Goal: Information Seeking & Learning: Learn about a topic

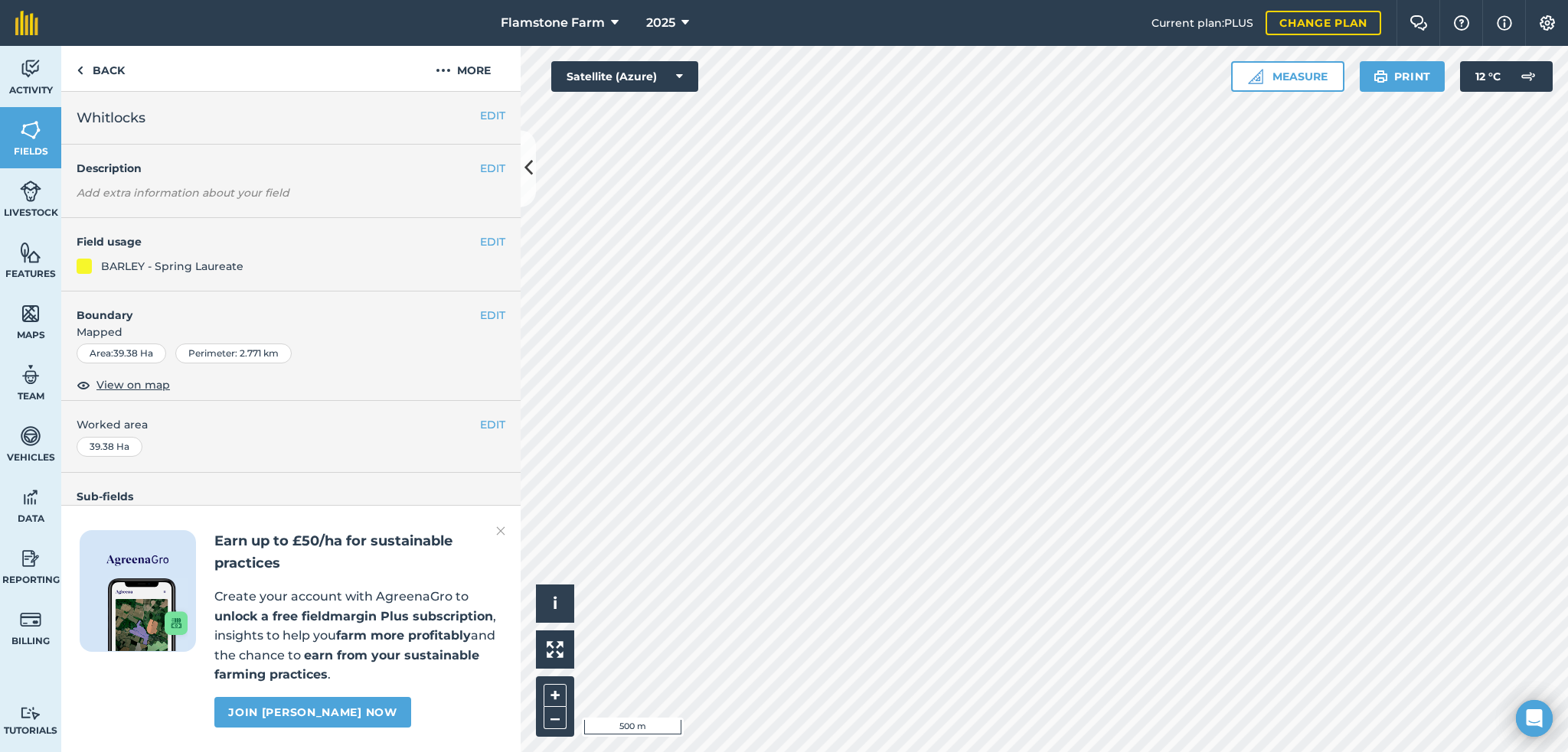
click at [498, 533] on img at bounding box center [500, 531] width 9 height 19
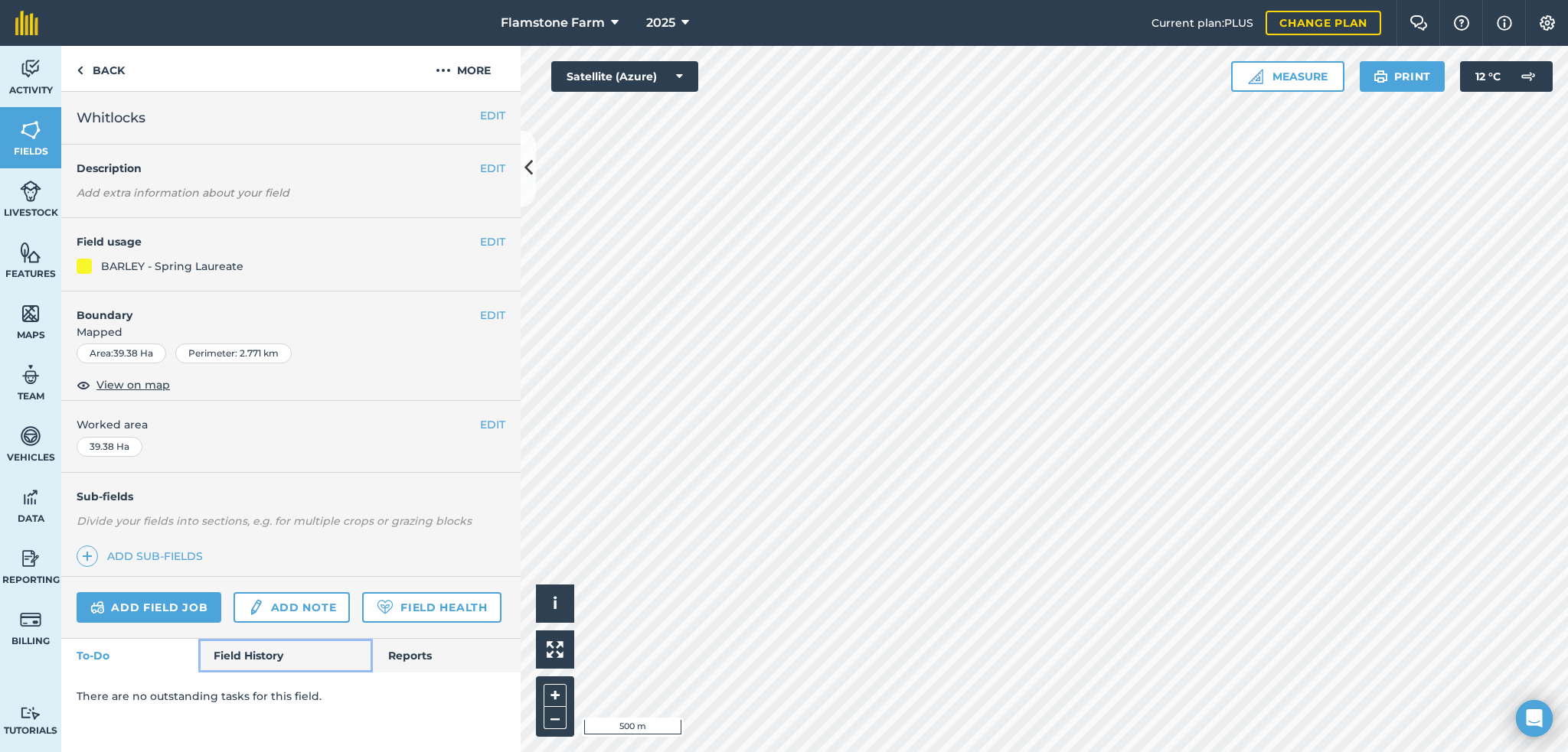
click at [279, 648] on link "Field History" at bounding box center [285, 656] width 174 height 34
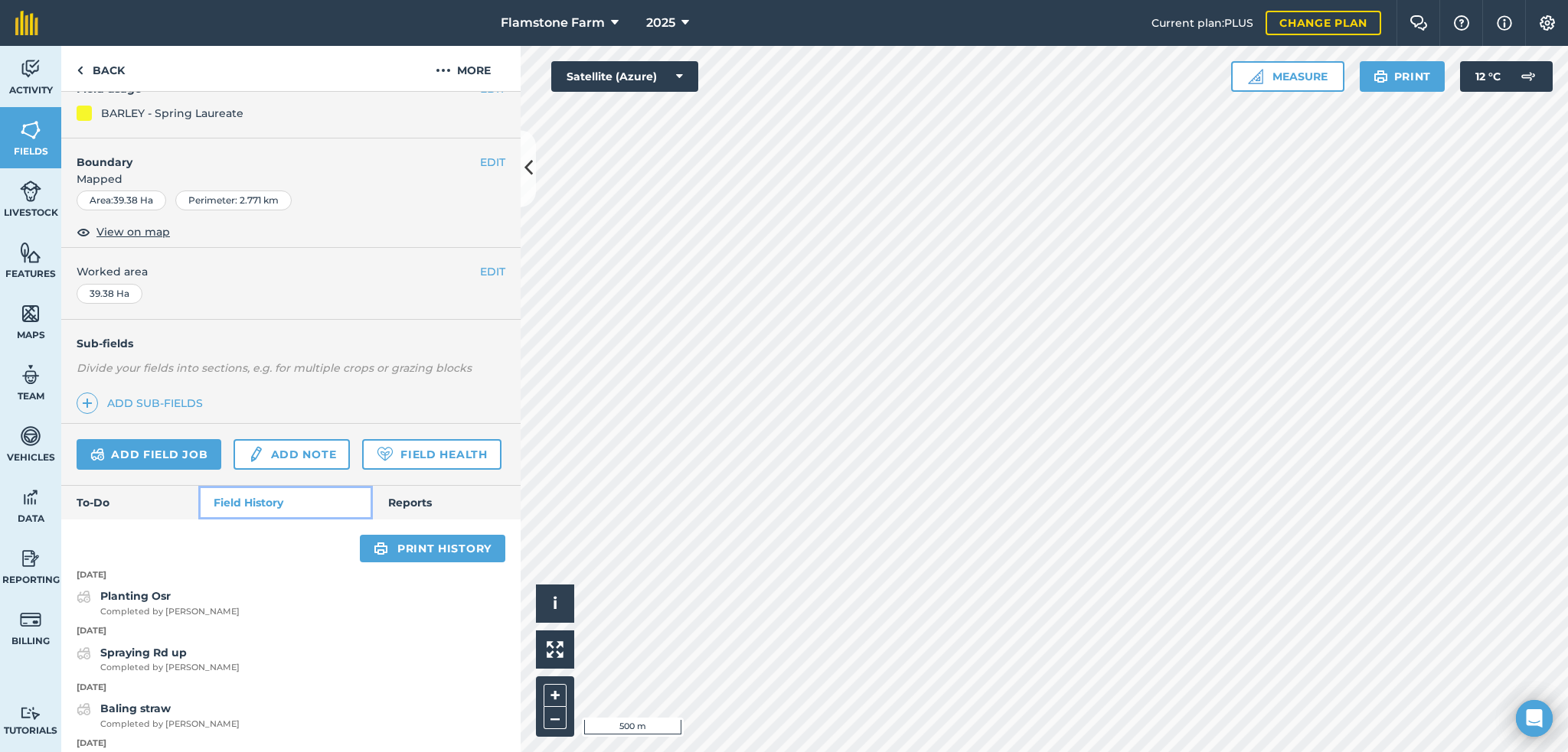
scroll to position [77, 0]
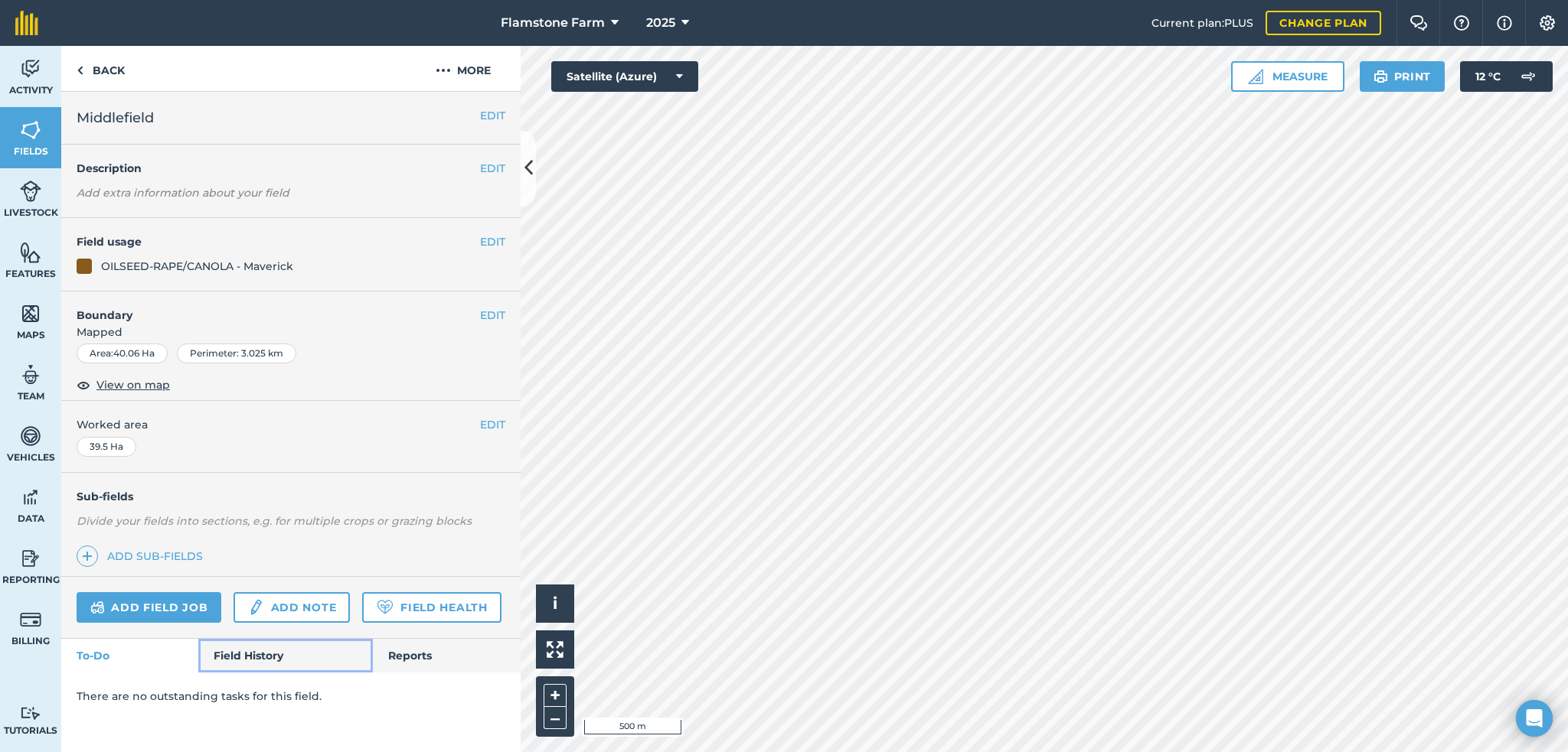
click at [268, 658] on link "Field History" at bounding box center [285, 656] width 174 height 34
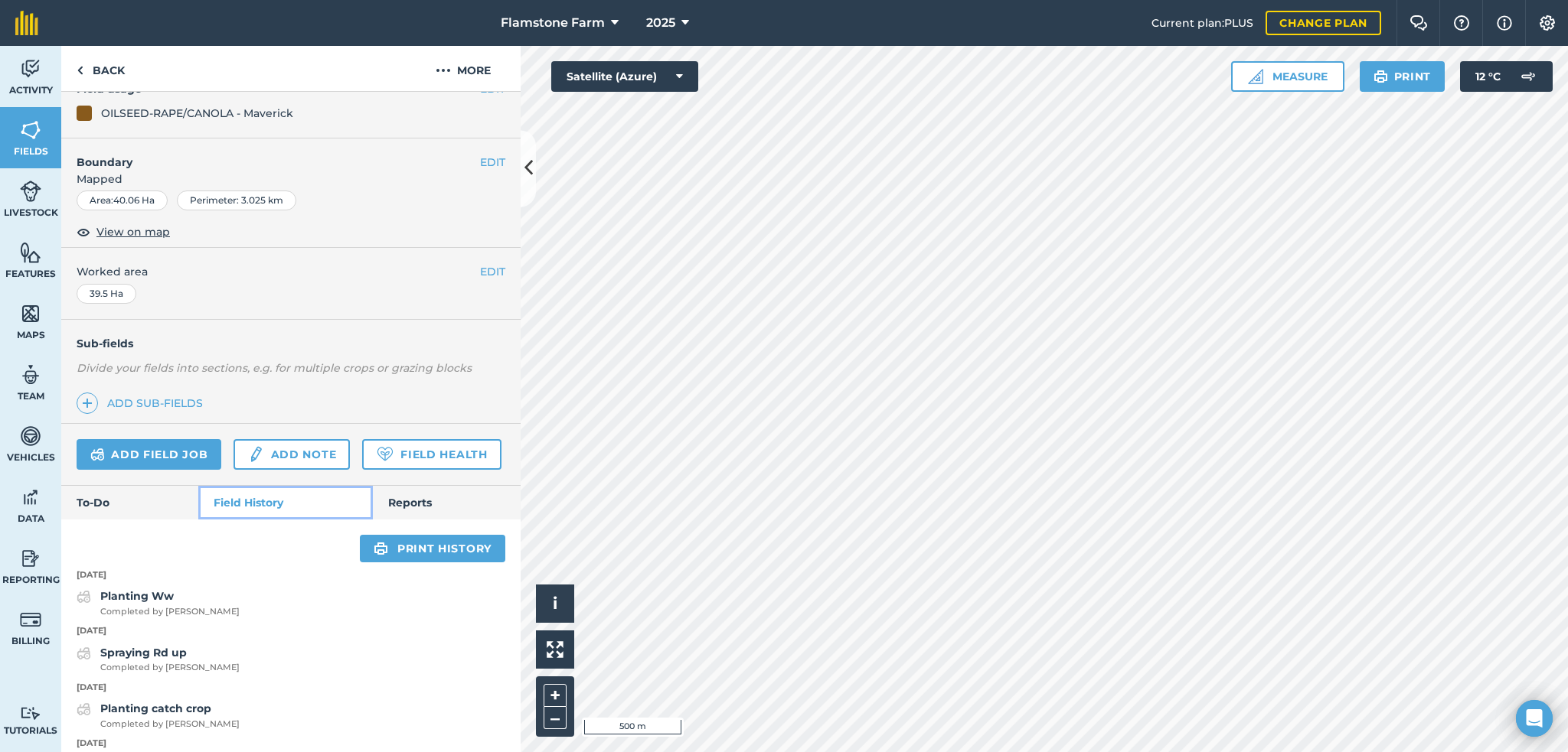
scroll to position [306, 0]
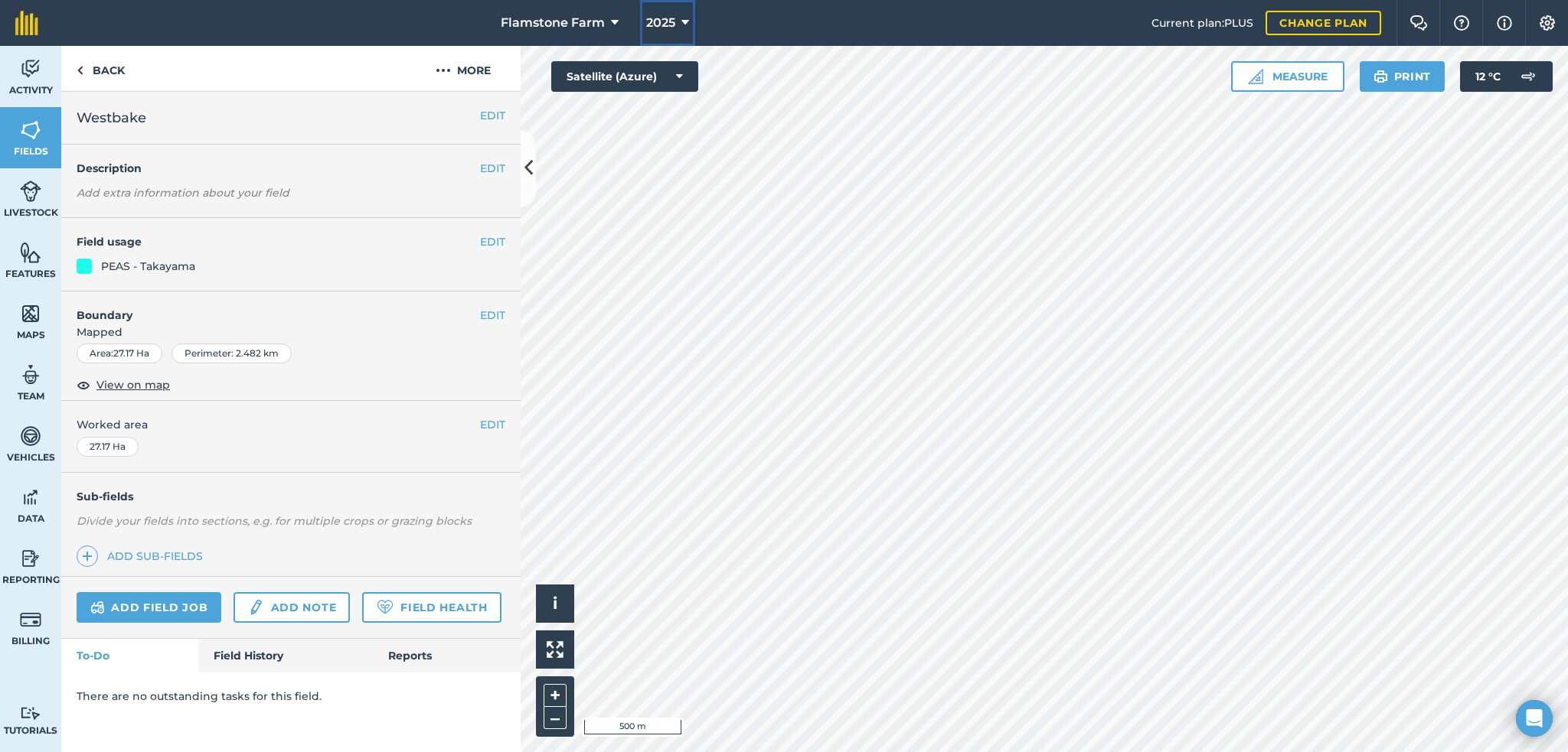
click at [685, 19] on icon at bounding box center [685, 23] width 8 height 19
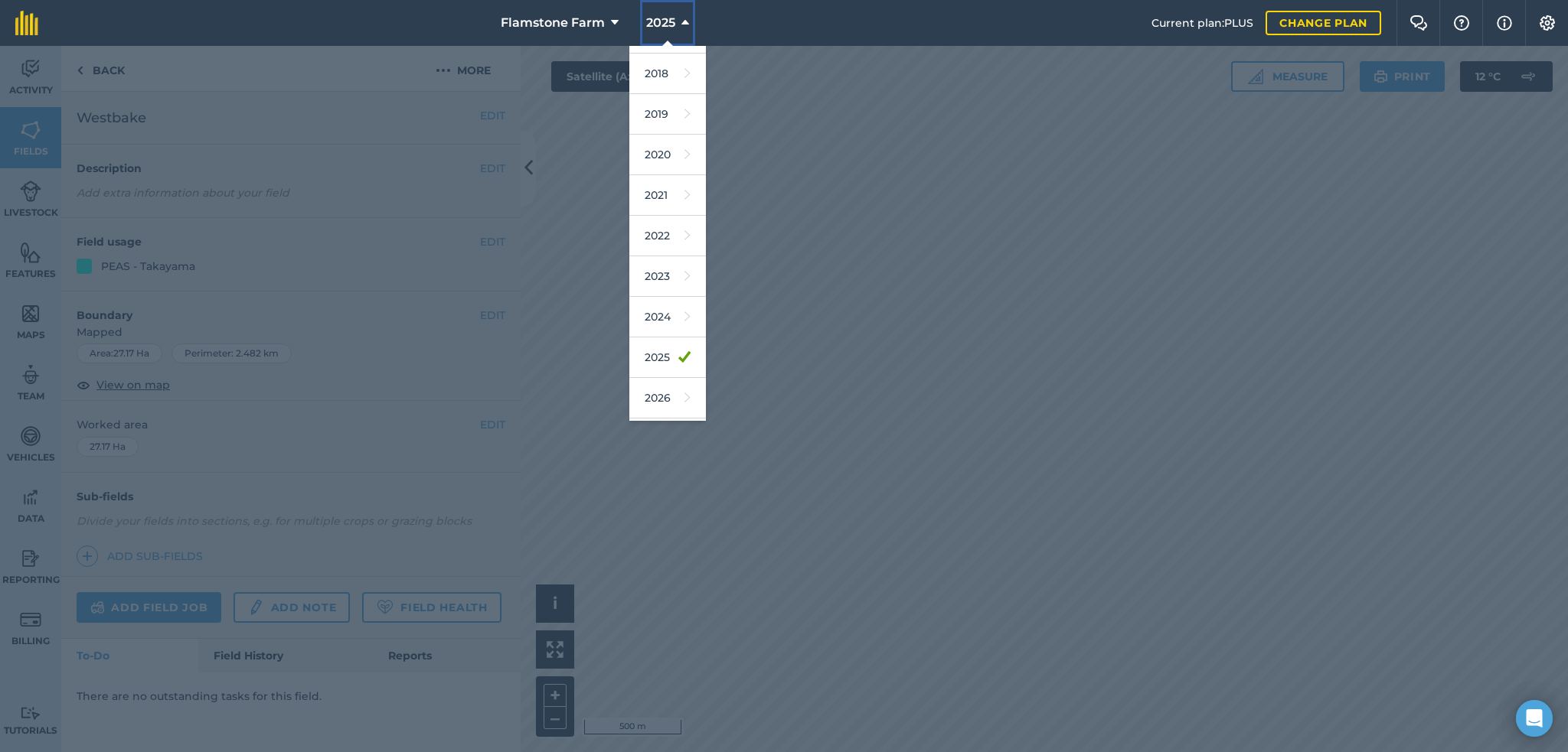
scroll to position [61, 0]
click at [667, 365] on link "2026" at bounding box center [667, 370] width 77 height 40
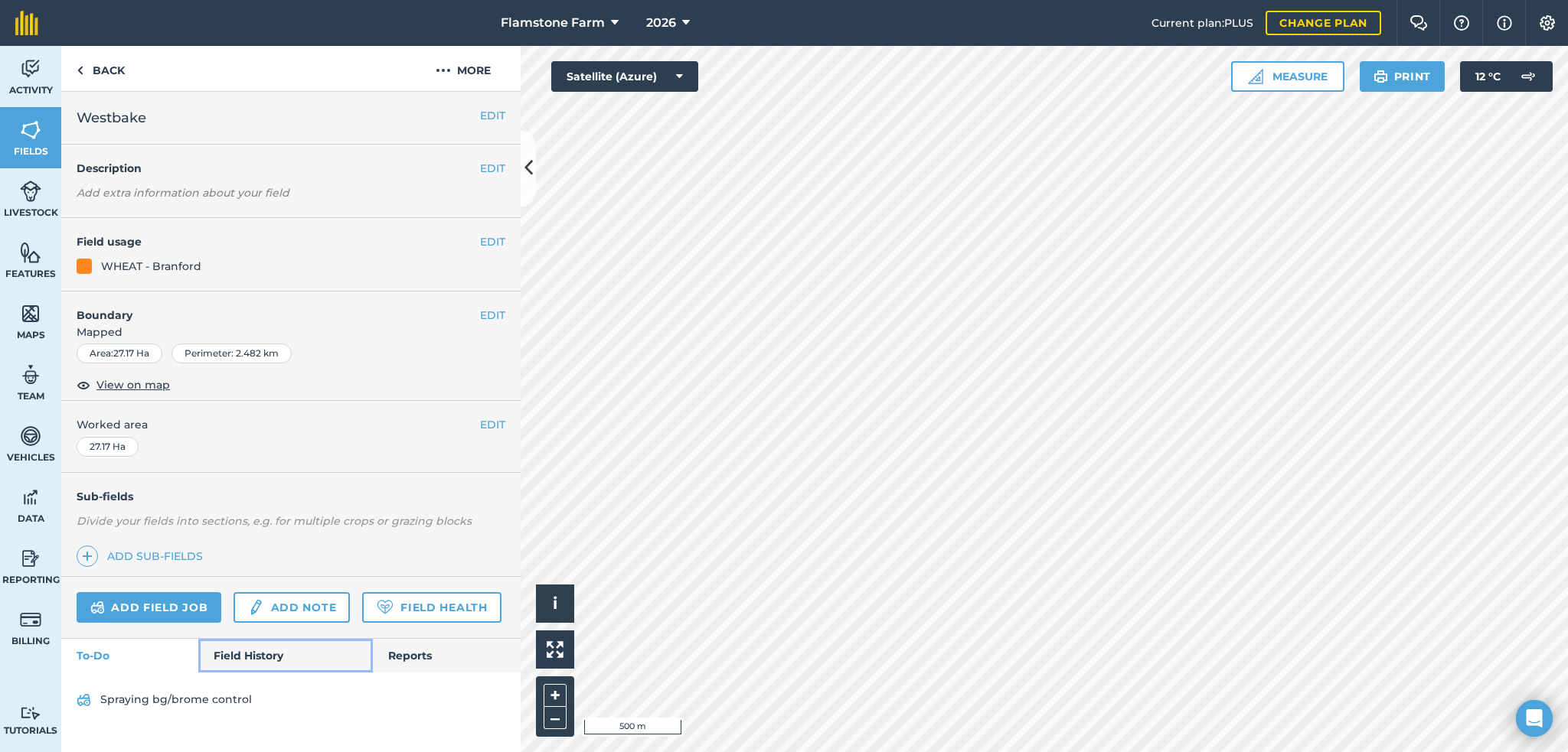
click at [248, 656] on link "Field History" at bounding box center [285, 656] width 174 height 34
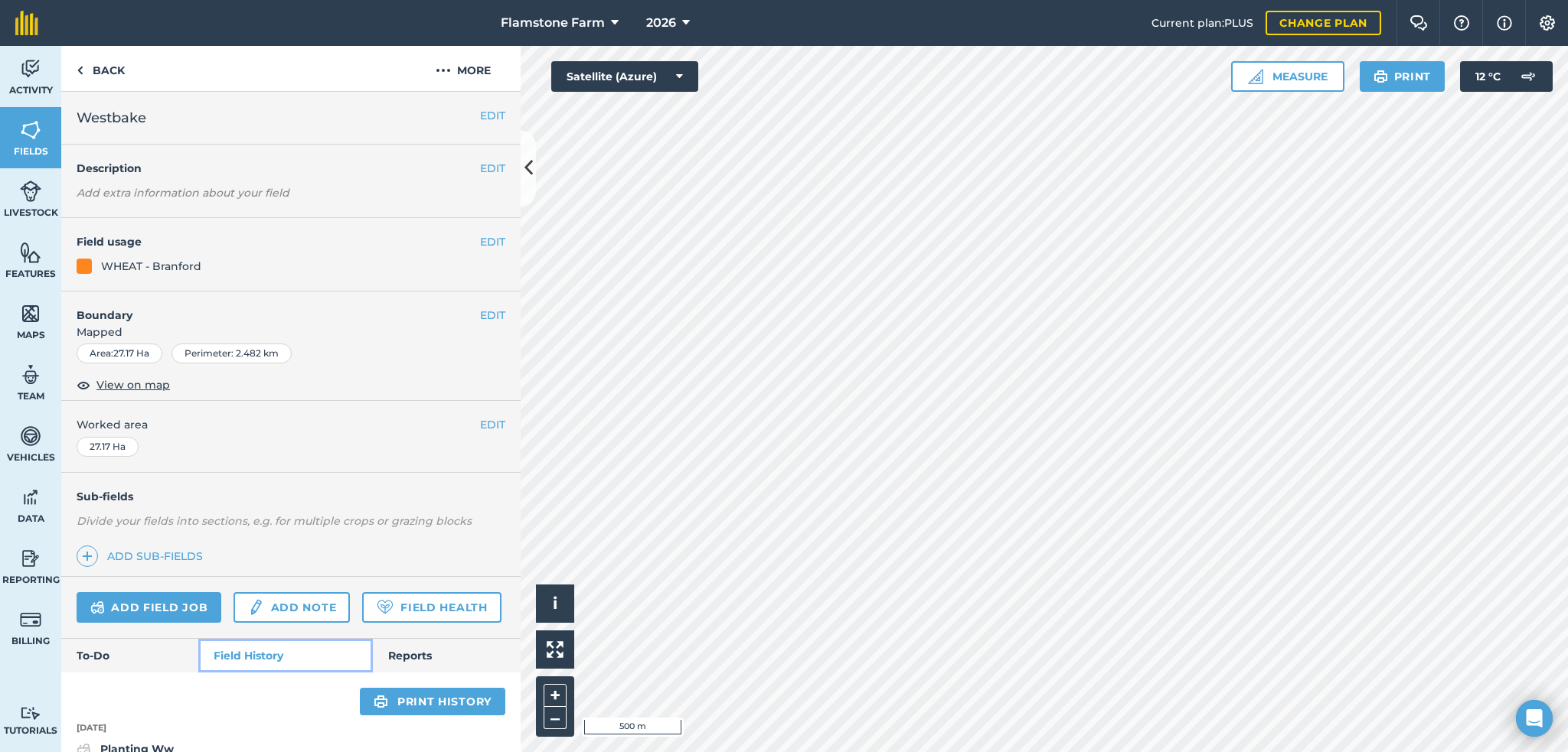
scroll to position [230, 0]
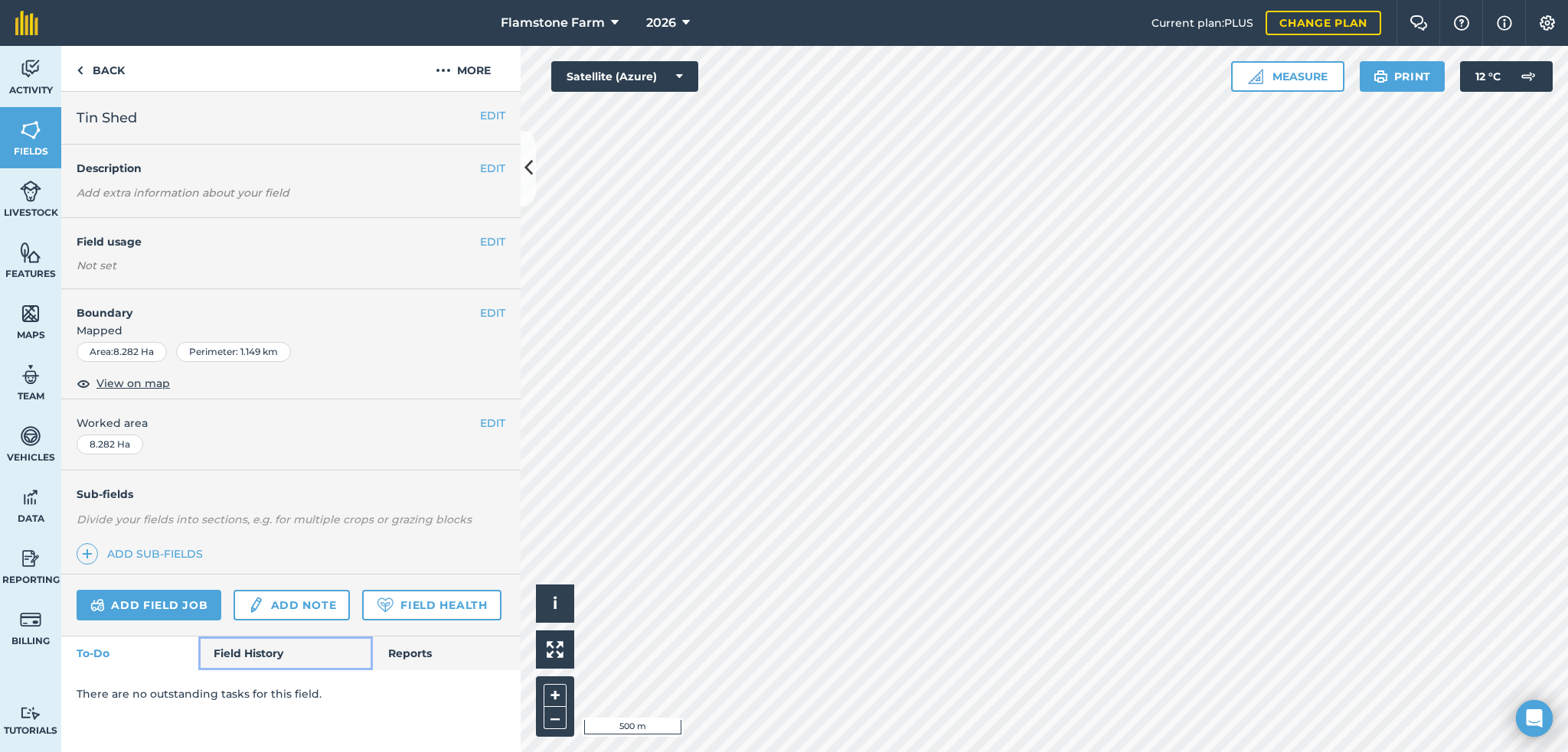
click at [255, 640] on link "Field History" at bounding box center [285, 653] width 174 height 34
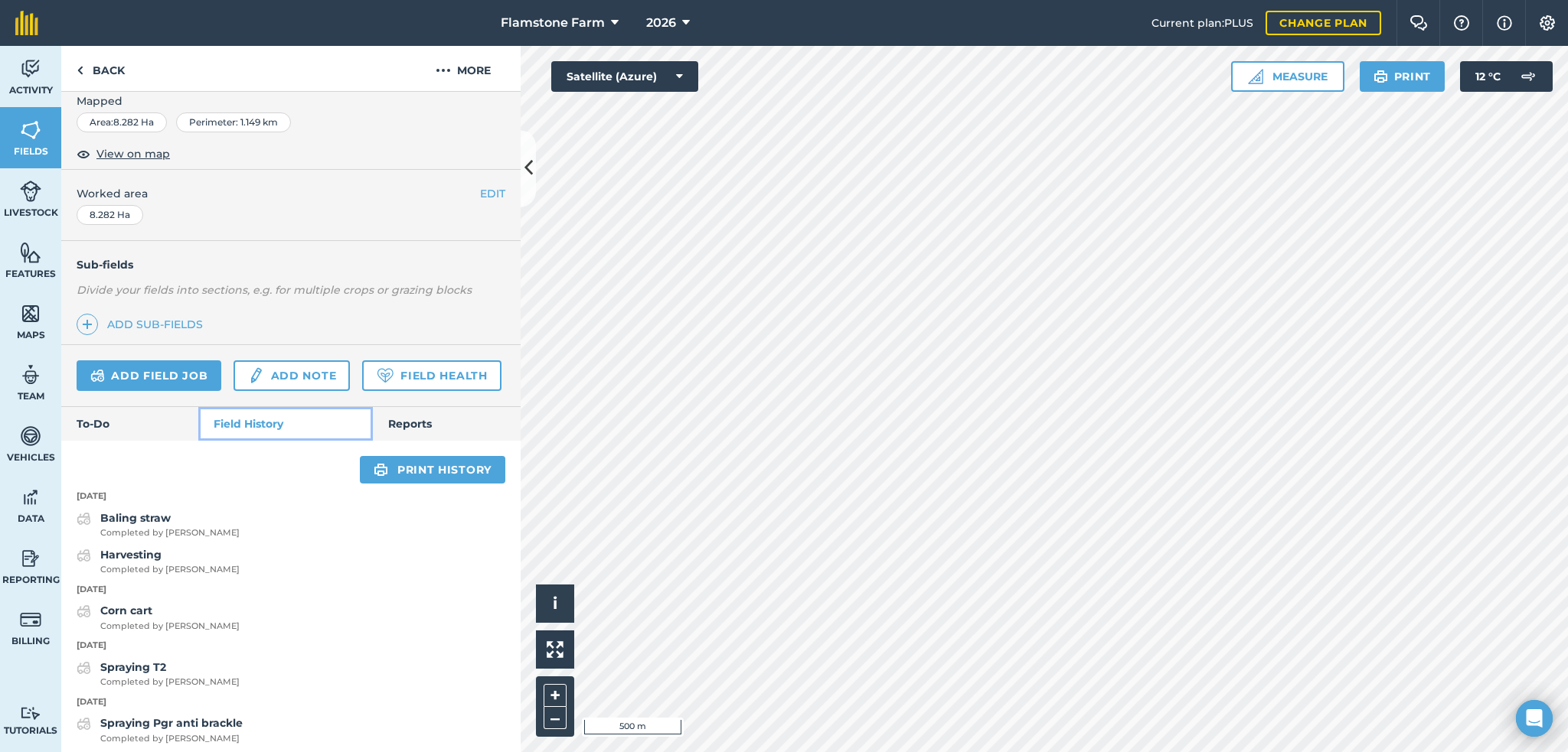
scroll to position [382, 0]
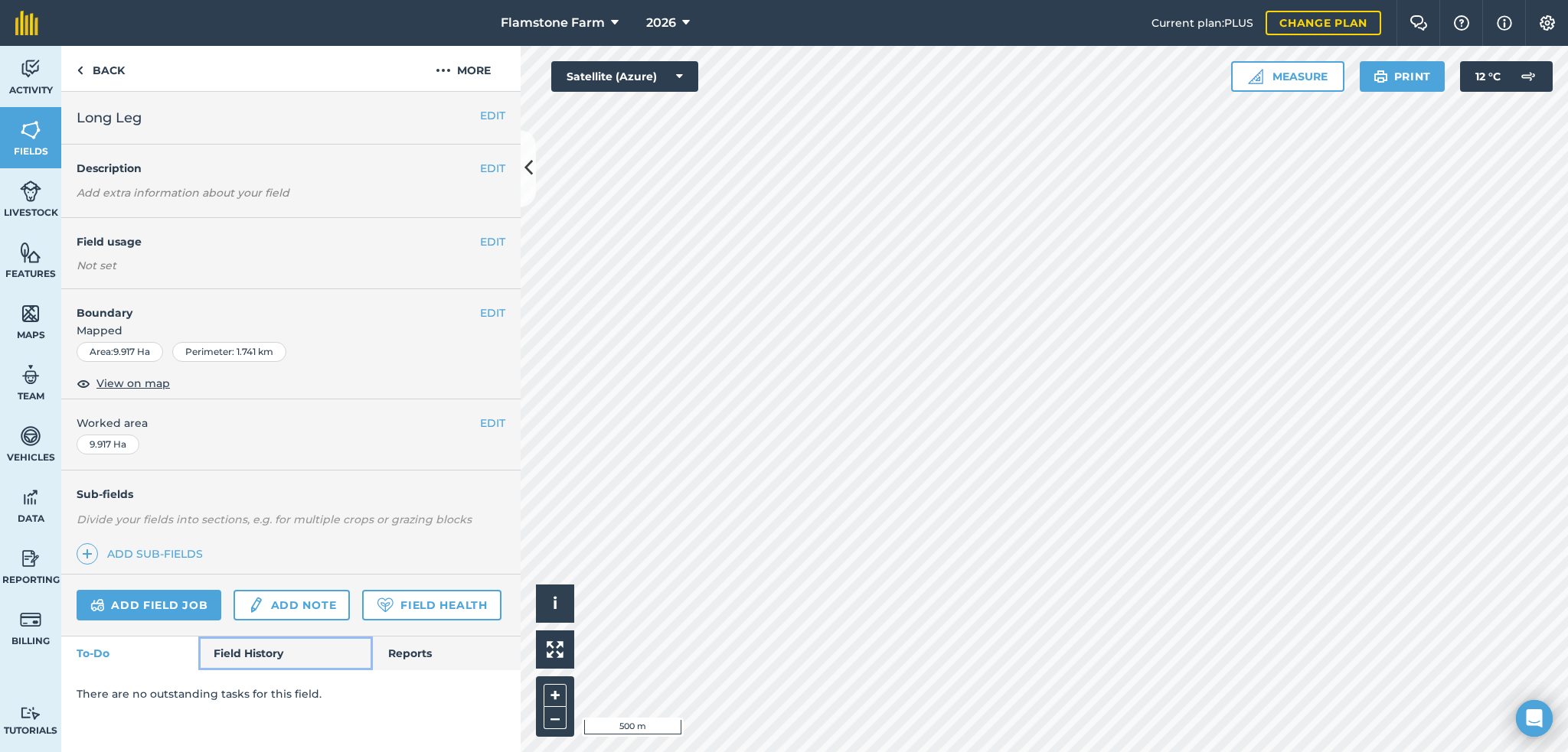
click at [259, 643] on link "Field History" at bounding box center [285, 653] width 174 height 34
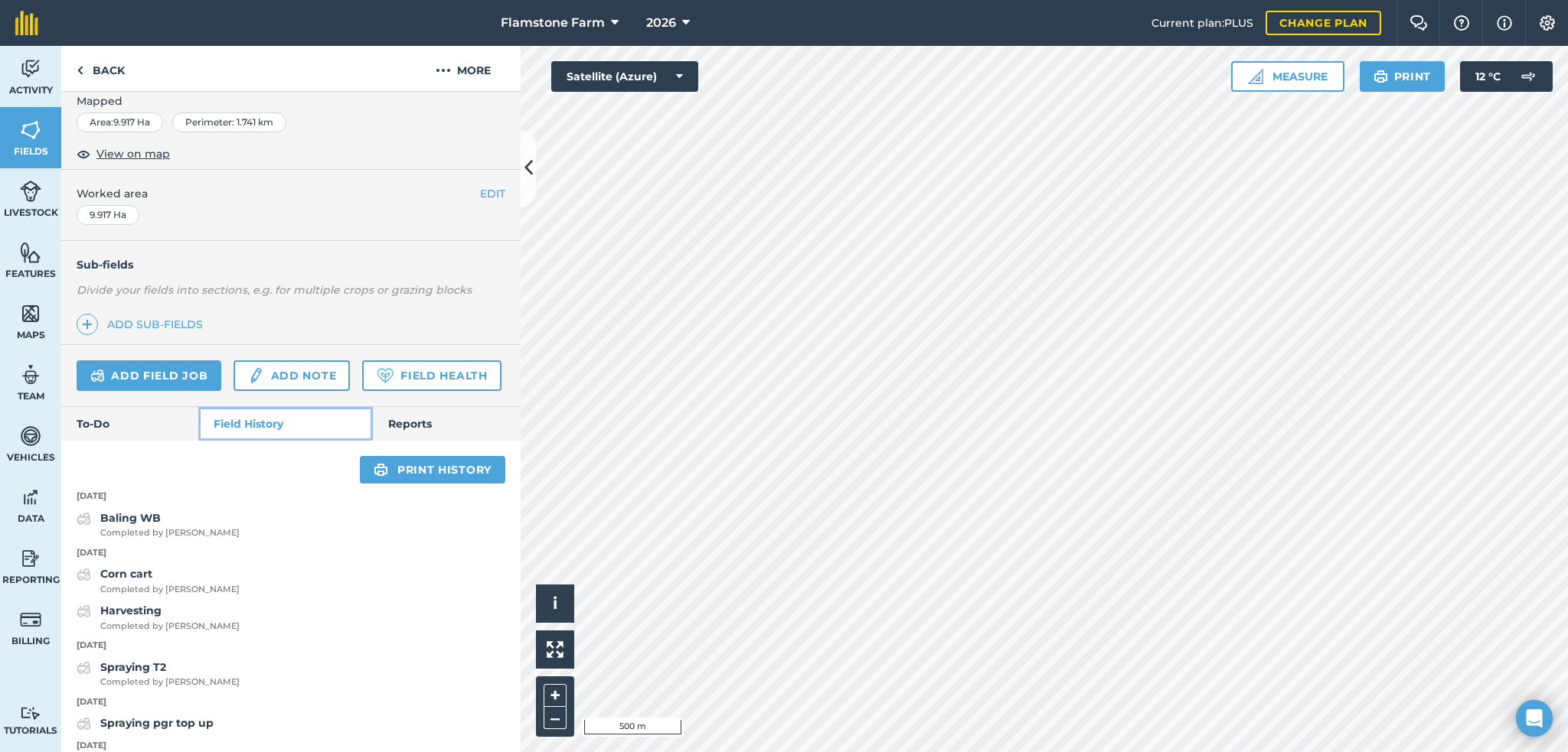
scroll to position [306, 0]
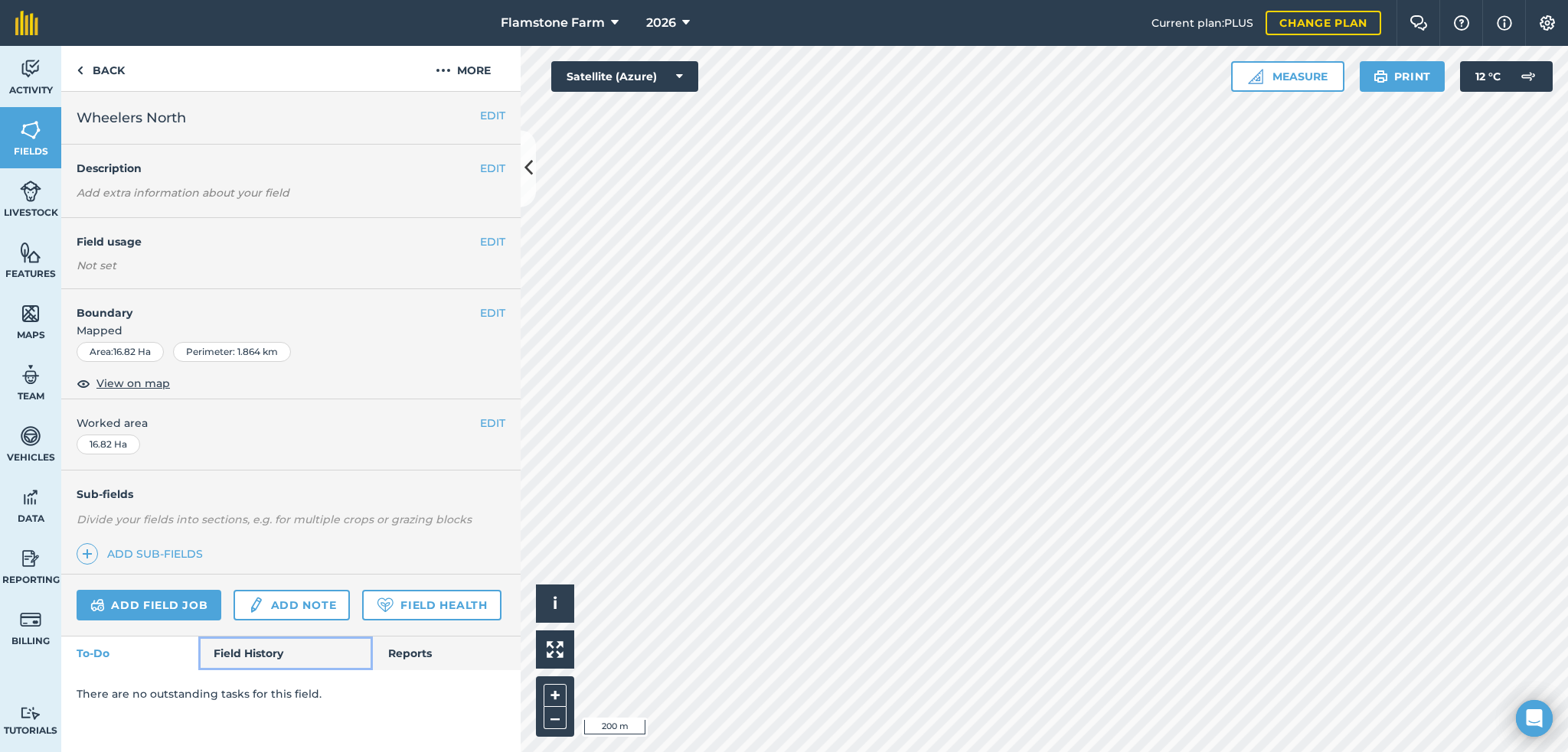
click at [238, 653] on link "Field History" at bounding box center [285, 653] width 174 height 34
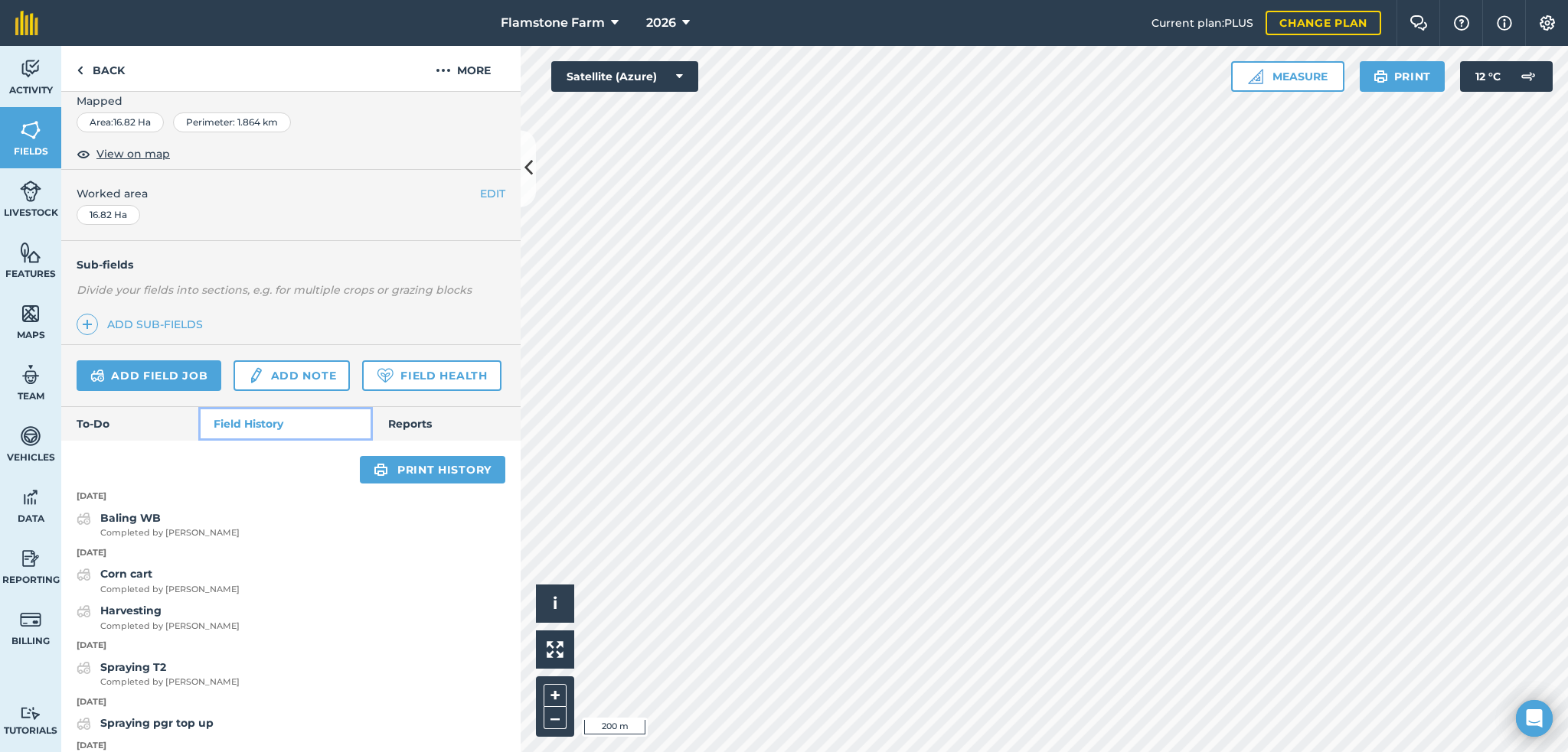
scroll to position [306, 0]
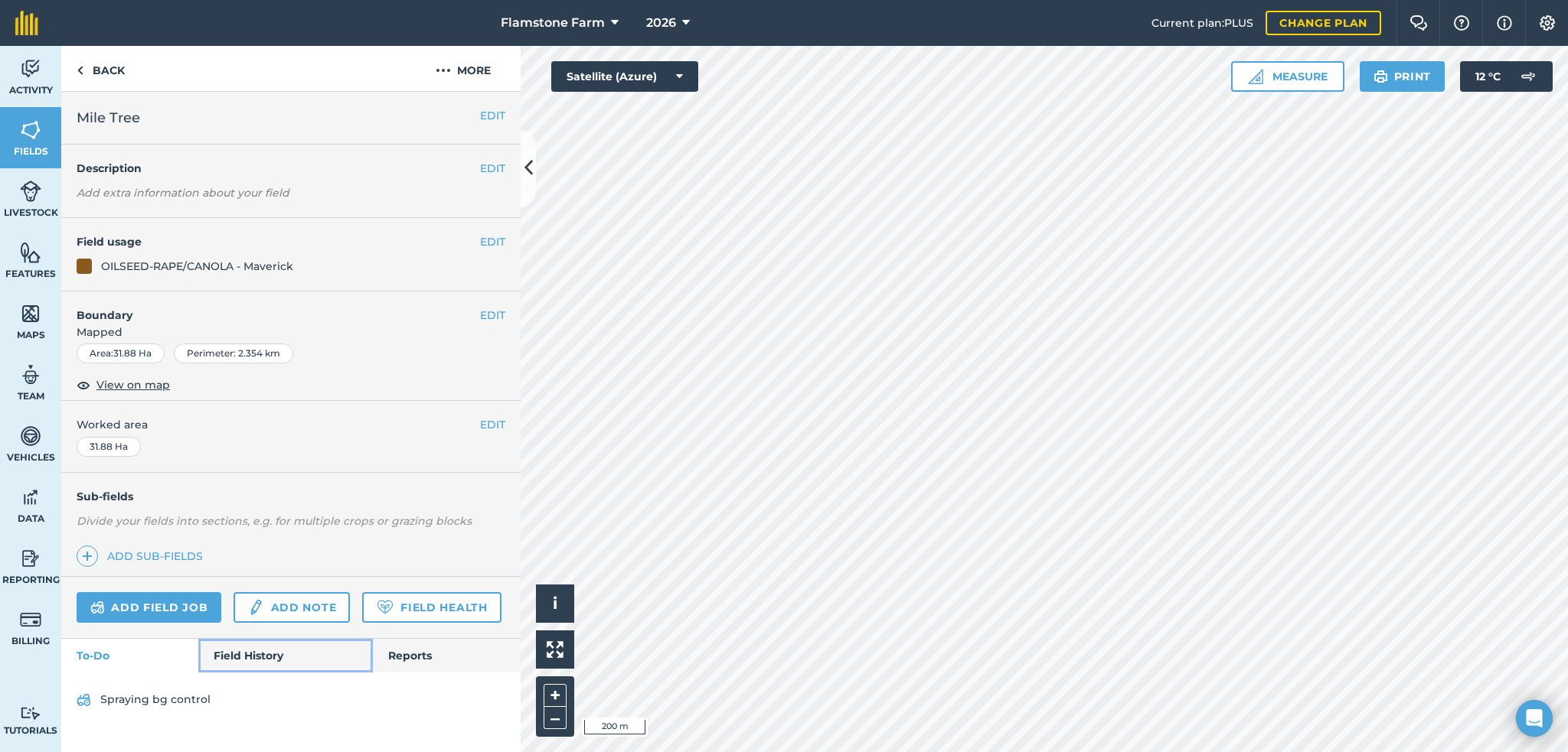
click at [267, 646] on link "Field History" at bounding box center [285, 656] width 174 height 34
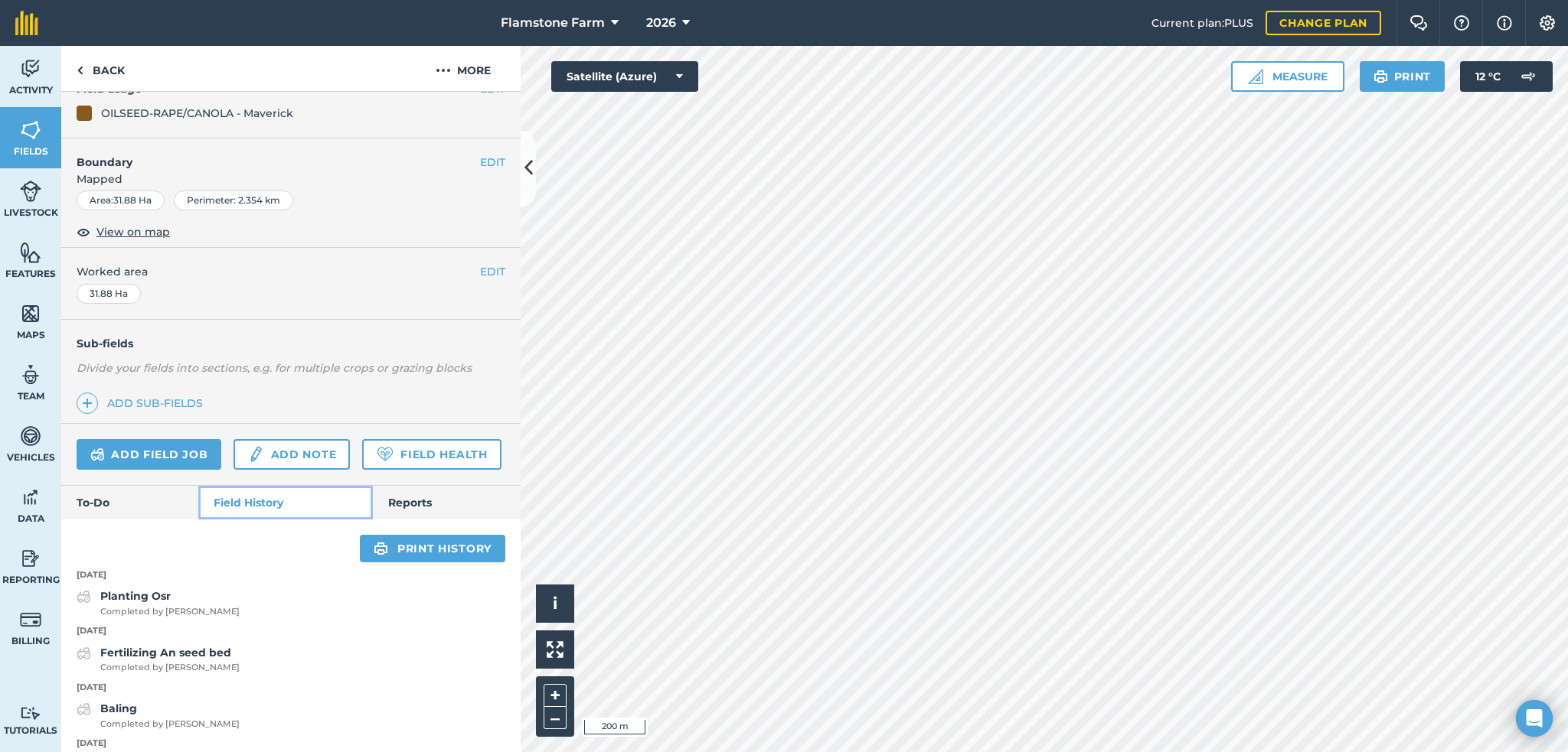
scroll to position [230, 0]
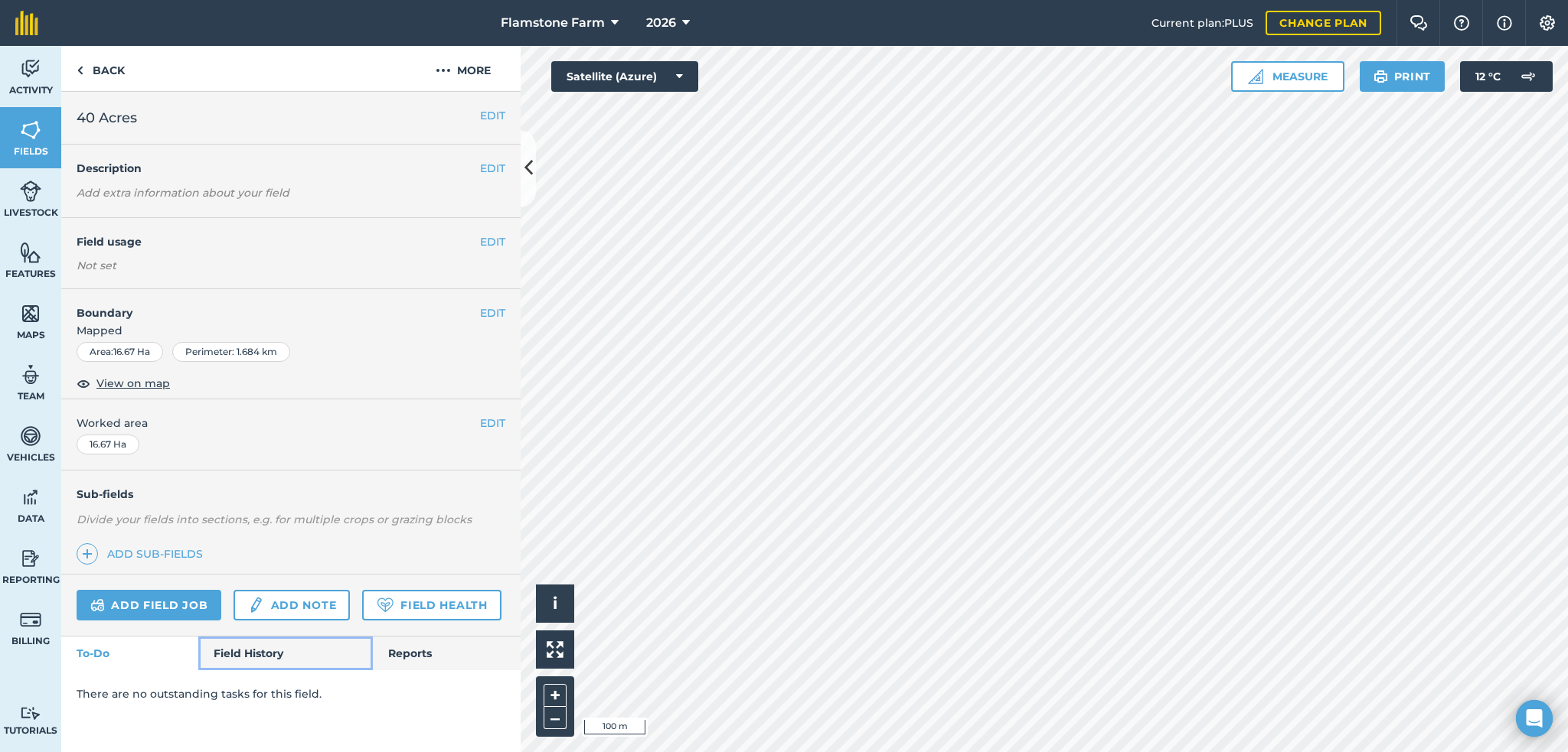
click at [261, 651] on link "Field History" at bounding box center [285, 653] width 174 height 34
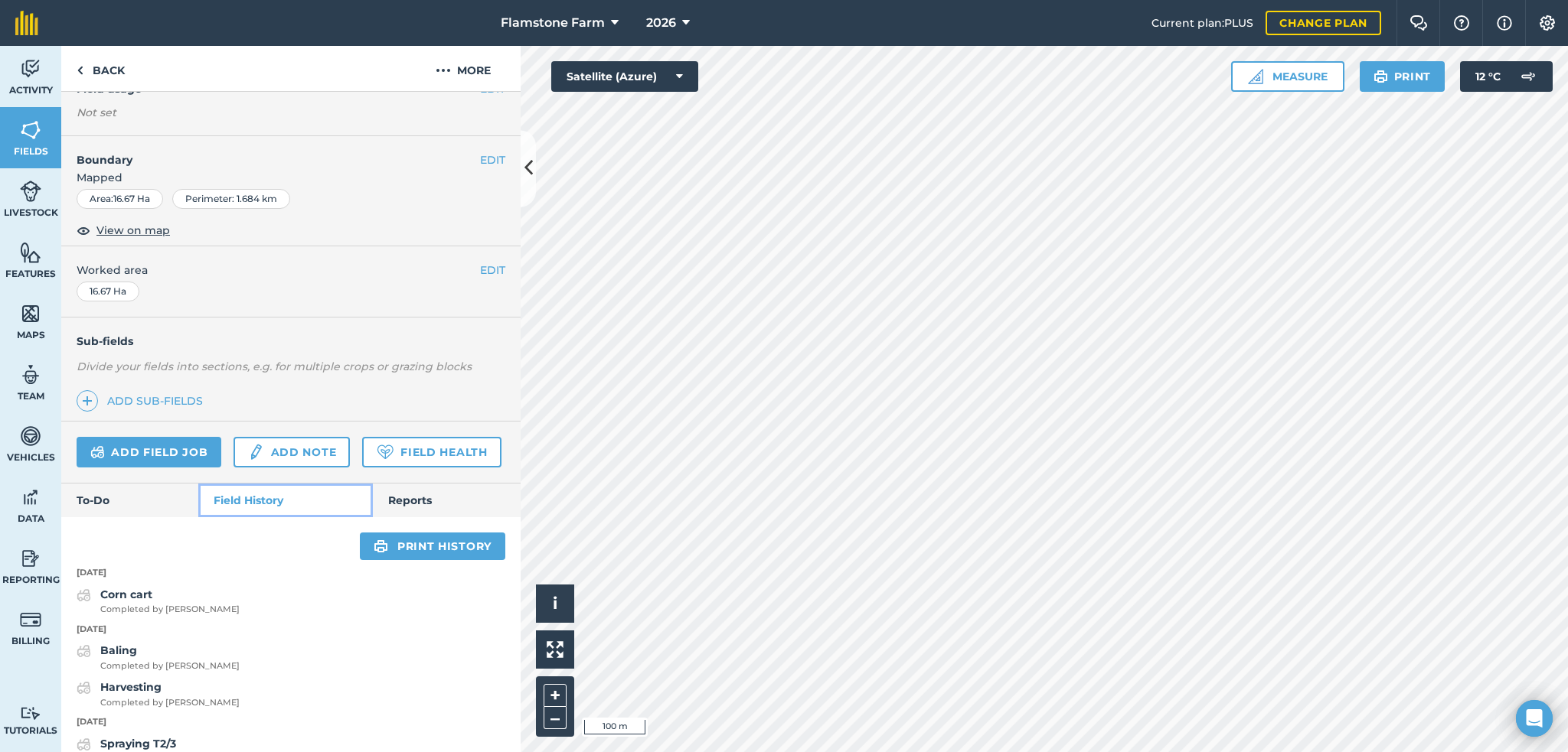
scroll to position [230, 0]
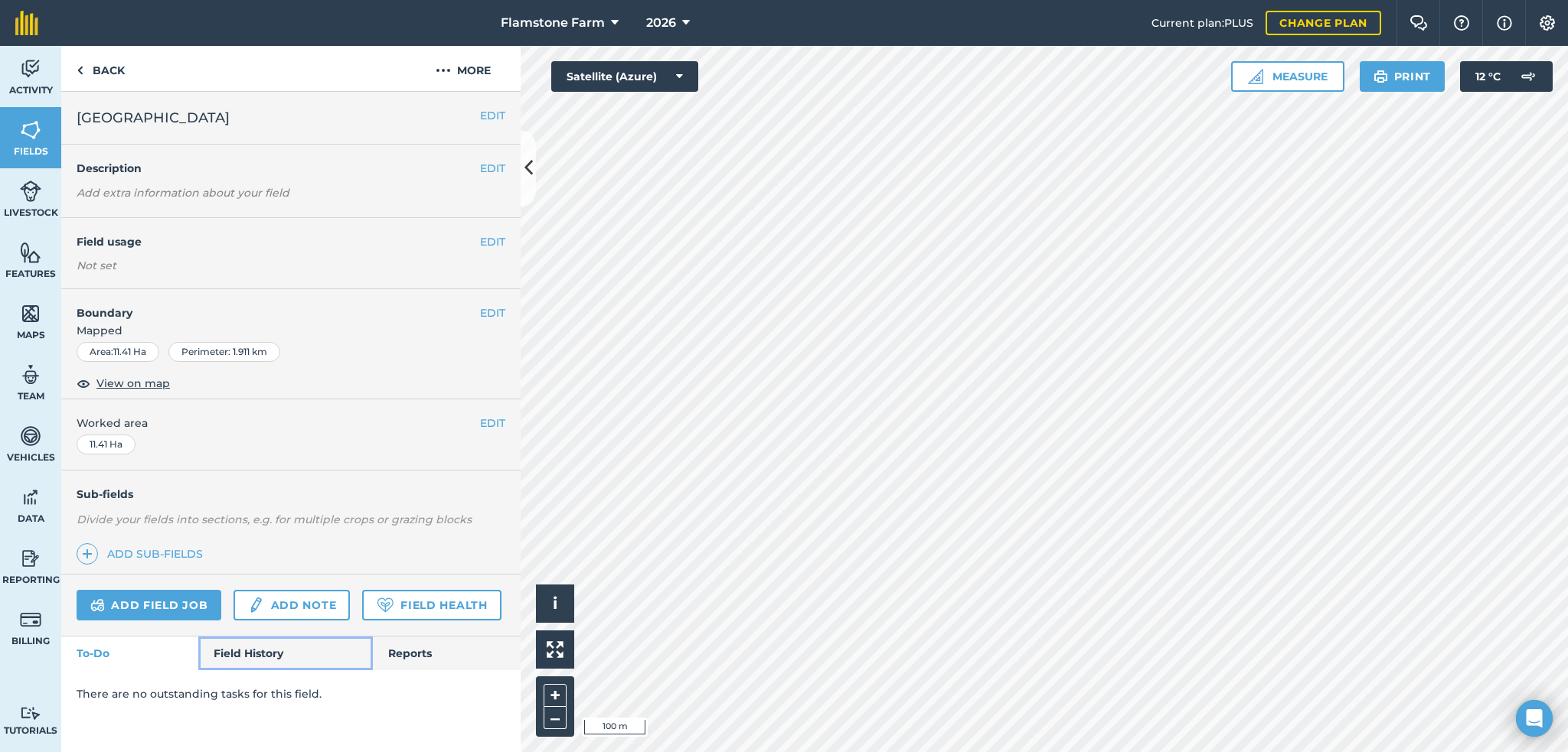
click at [247, 654] on link "Field History" at bounding box center [285, 653] width 174 height 34
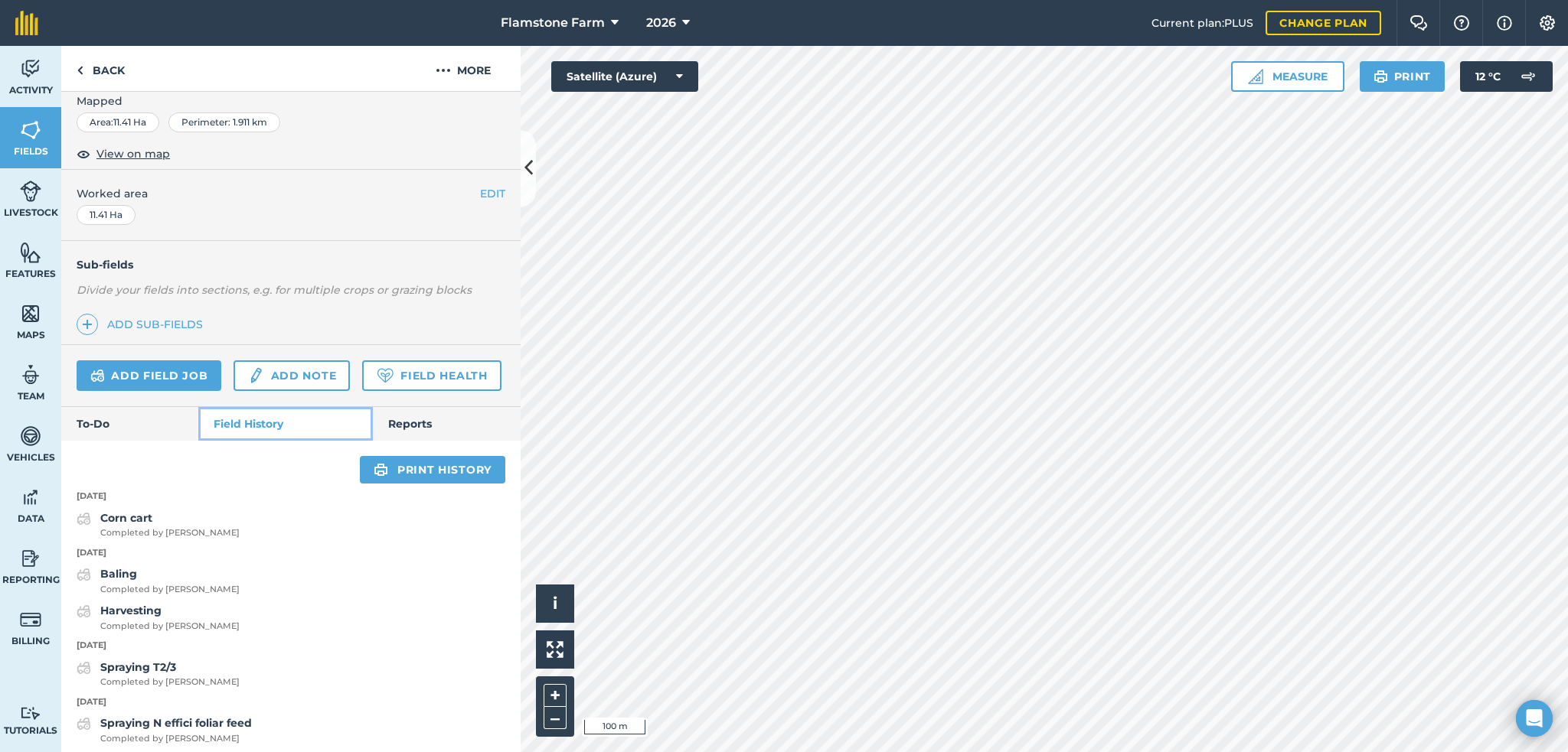
scroll to position [306, 0]
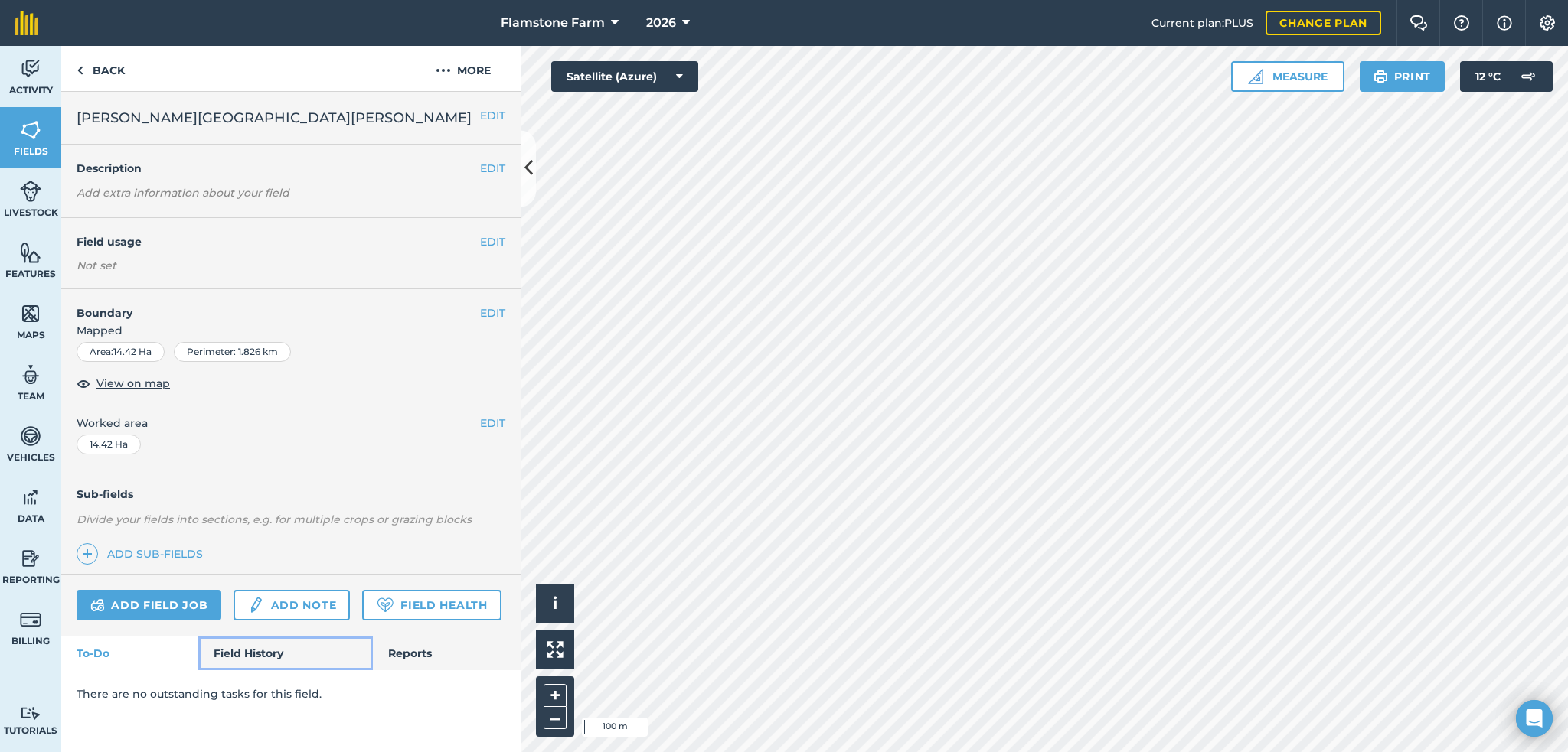
click at [272, 648] on link "Field History" at bounding box center [285, 653] width 174 height 34
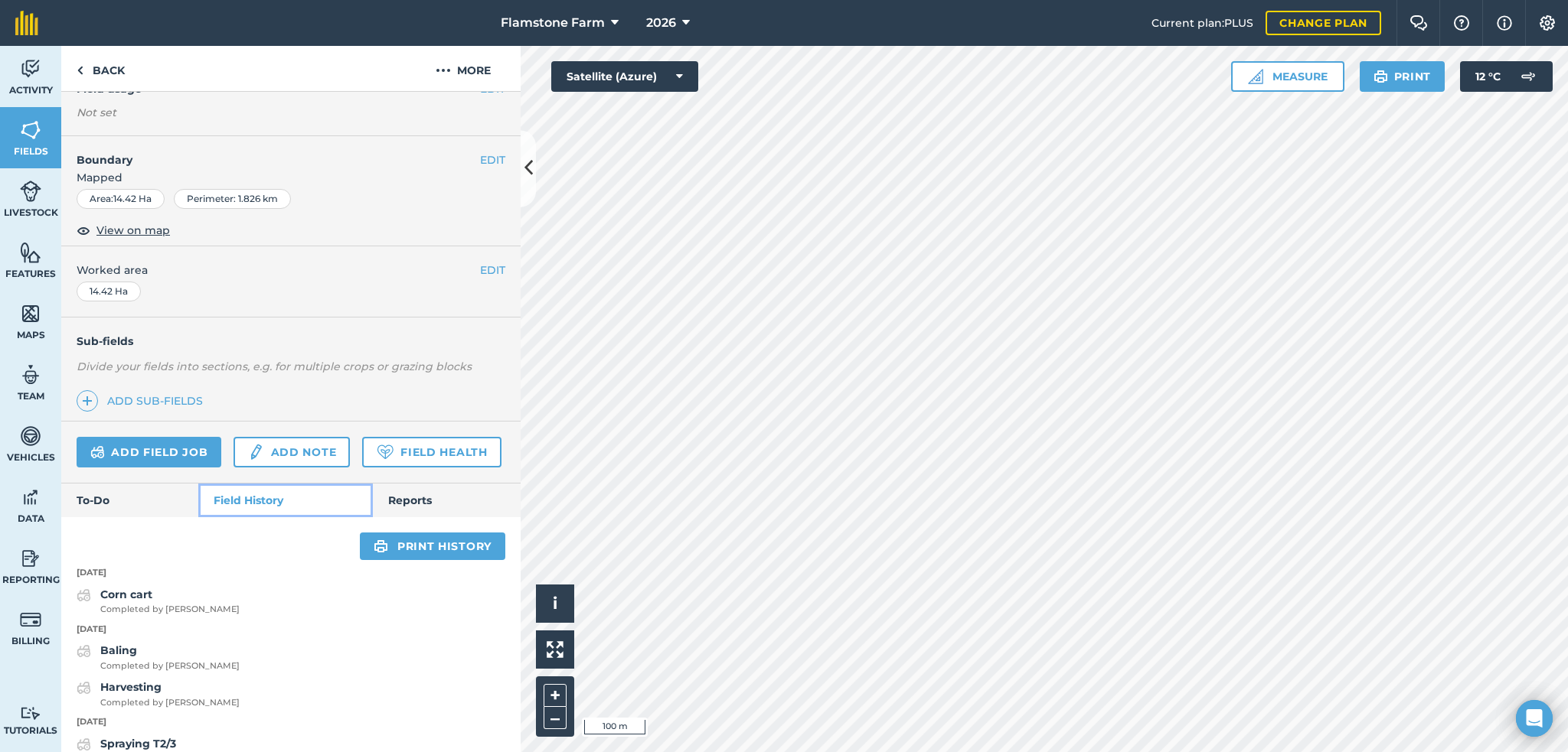
scroll to position [306, 0]
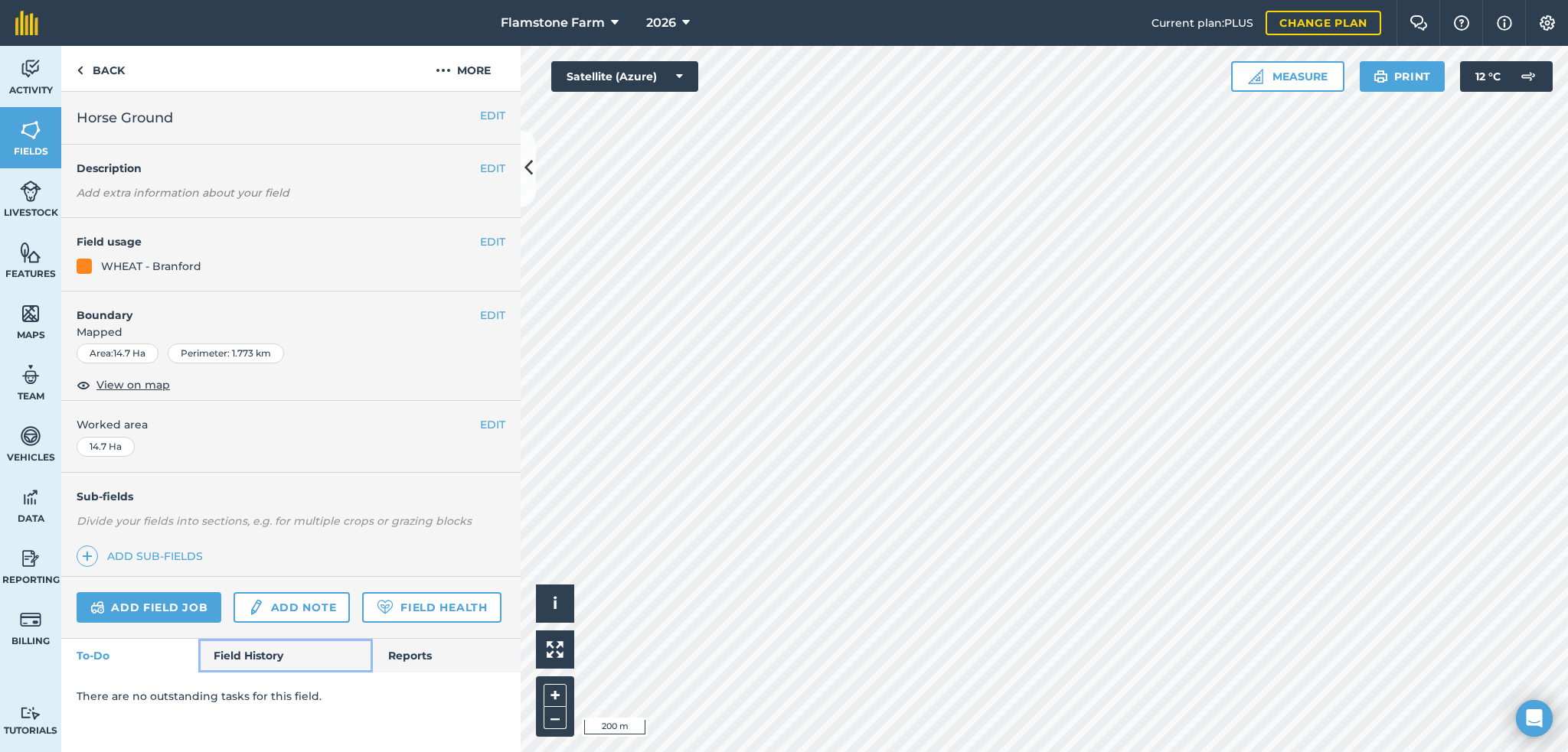
click at [276, 645] on link "Field History" at bounding box center [285, 656] width 174 height 34
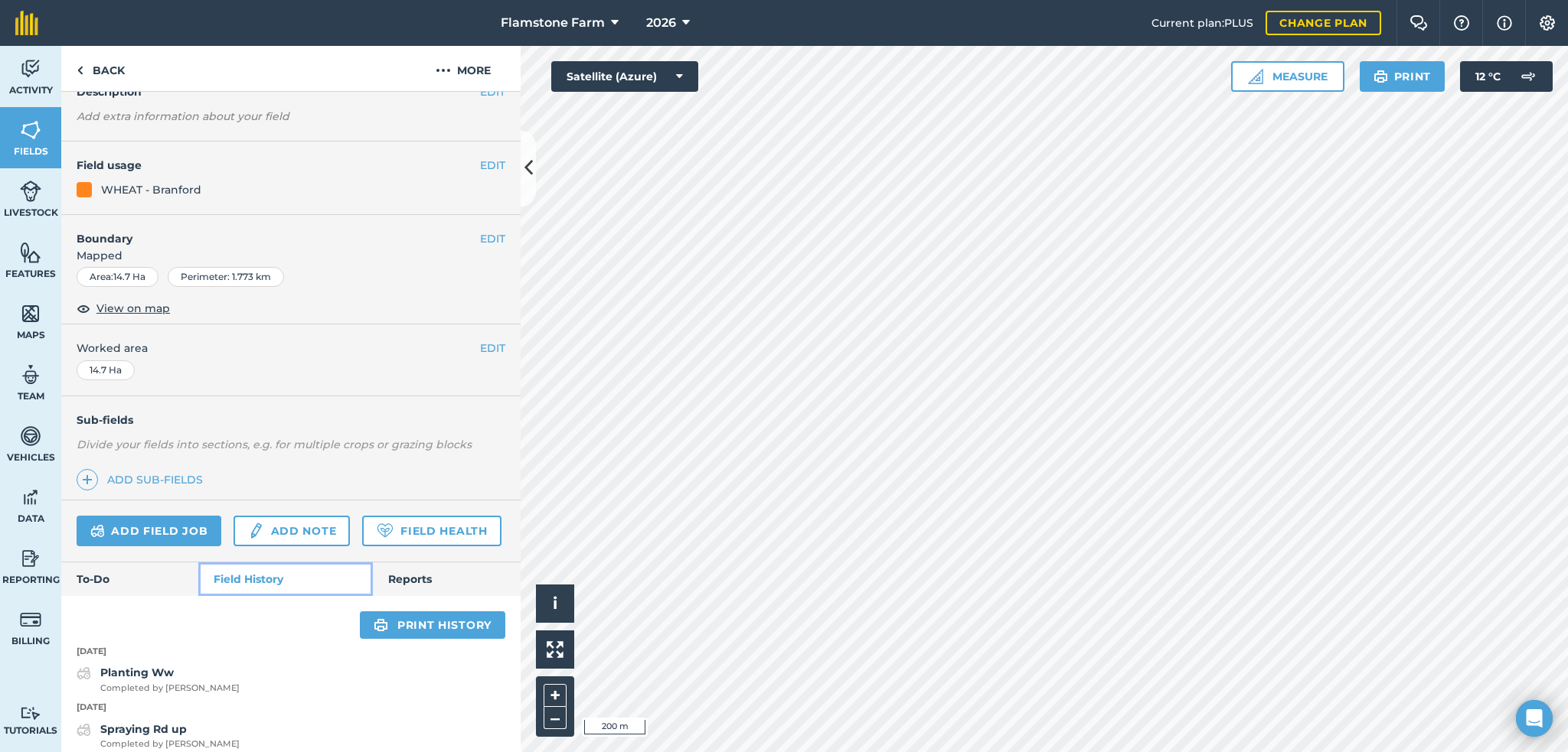
scroll to position [230, 0]
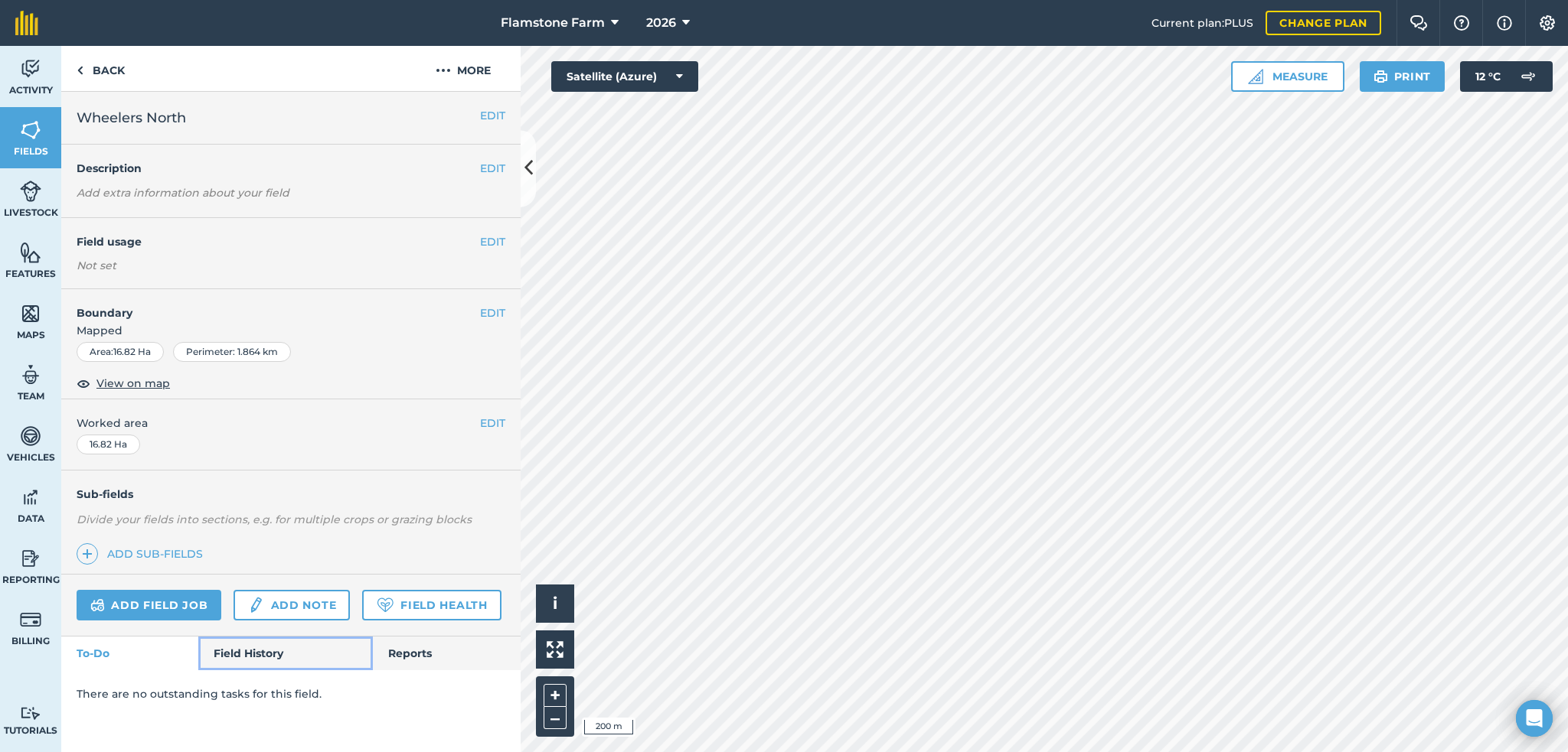
click at [270, 651] on link "Field History" at bounding box center [285, 653] width 174 height 34
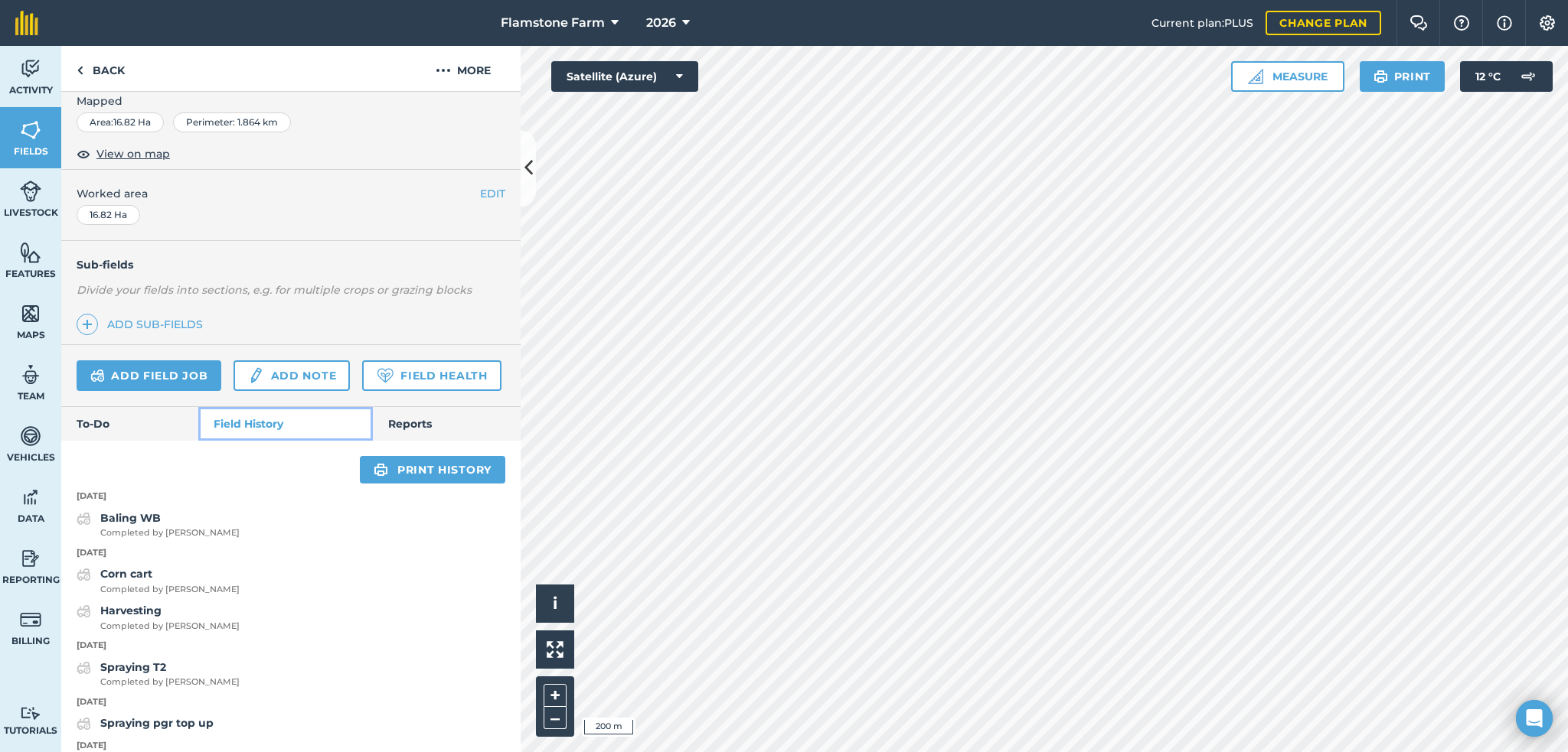
scroll to position [306, 0]
